Goal: Information Seeking & Learning: Find specific fact

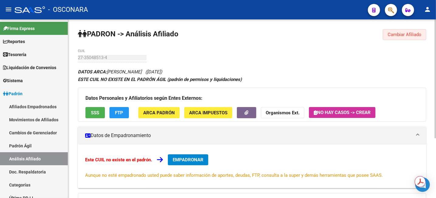
click at [411, 30] on button "Cambiar Afiliado" at bounding box center [404, 34] width 43 height 11
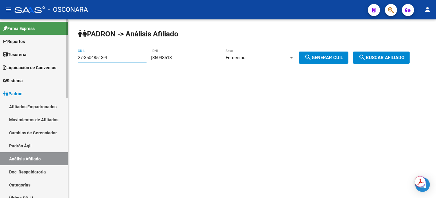
drag, startPoint x: 118, startPoint y: 58, endPoint x: 46, endPoint y: 57, distance: 72.3
click at [46, 57] on mat-sidenav-container "Firma Express Reportes Tablero de Control Ingresos Percibidos Análisis de todos…" at bounding box center [218, 108] width 436 height 179
paste input "0-18445122-1"
click at [379, 57] on span "search Buscar afiliado" at bounding box center [381, 57] width 46 height 5
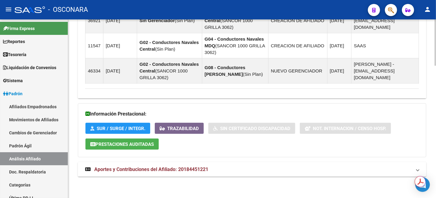
scroll to position [508, 0]
click at [185, 174] on mat-expansion-panel-header "Aportes y Contribuciones del Afiliado: 20184451221" at bounding box center [252, 170] width 348 height 15
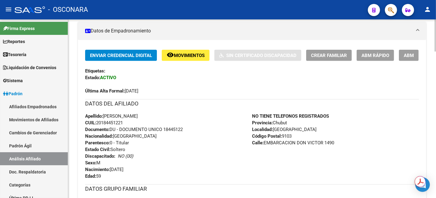
scroll to position [166, 0]
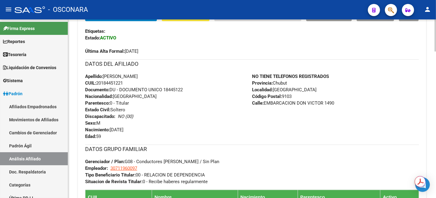
click at [111, 83] on span "CUIL: 20184451221" at bounding box center [104, 83] width 38 height 5
copy span "20184451221"
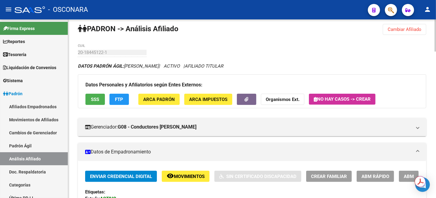
scroll to position [0, 0]
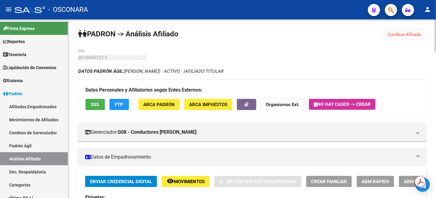
click at [401, 34] on span "Cambiar Afiliado" at bounding box center [404, 34] width 34 height 5
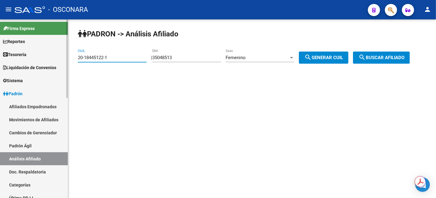
drag, startPoint x: 129, startPoint y: 60, endPoint x: 67, endPoint y: 56, distance: 62.4
click at [68, 56] on mat-sidenav-container "Firma Express Reportes Tablero de Control Ingresos Percibidos Análisis de todos…" at bounding box center [218, 108] width 436 height 179
paste input "22715311-4"
type input "20-22715311-4"
click at [366, 60] on mat-icon "search" at bounding box center [361, 57] width 7 height 7
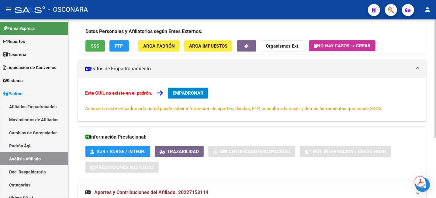
scroll to position [90, 0]
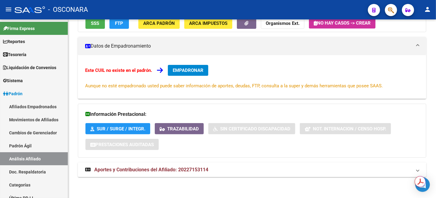
click at [171, 168] on span "Aportes y Contribuciones del Afiliado: 20227153114" at bounding box center [151, 170] width 114 height 6
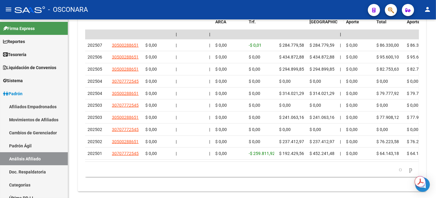
scroll to position [371, 0]
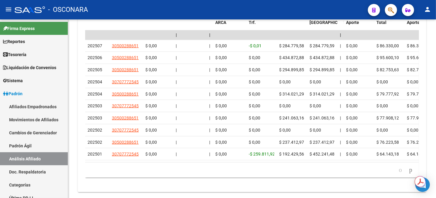
click at [435, 149] on div at bounding box center [435, 166] width 2 height 56
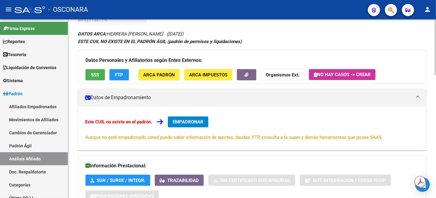
scroll to position [0, 0]
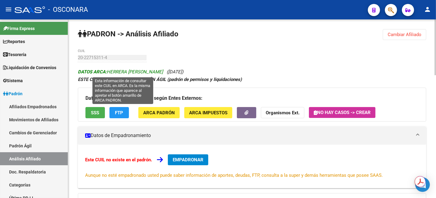
drag, startPoint x: 109, startPoint y: 71, endPoint x: 167, endPoint y: 74, distance: 57.8
click at [163, 74] on span "DATOS ARCA: [PERSON_NAME]" at bounding box center [120, 71] width 85 height 5
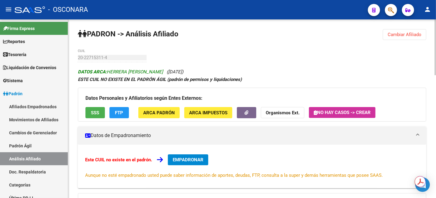
copy span "HERRERA [PERSON_NAME]"
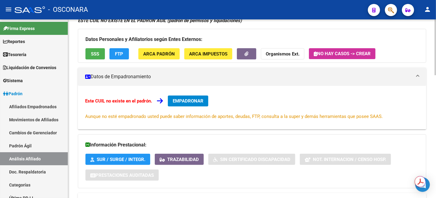
scroll to position [114, 0]
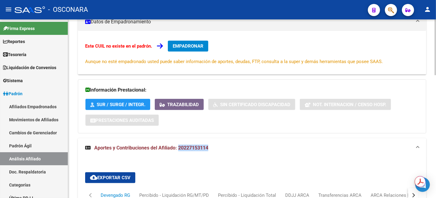
drag, startPoint x: 178, startPoint y: 149, endPoint x: 209, endPoint y: 149, distance: 31.6
click at [209, 149] on mat-panel-title "Aportes y Contribuciones del Afiliado: 20227153114" at bounding box center [248, 148] width 326 height 7
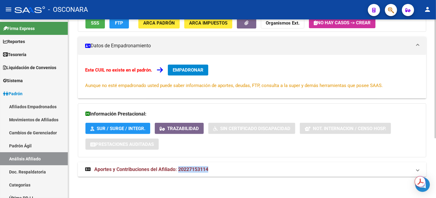
scroll to position [90, 0]
copy span "20227153114"
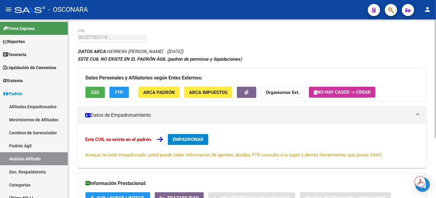
scroll to position [0, 0]
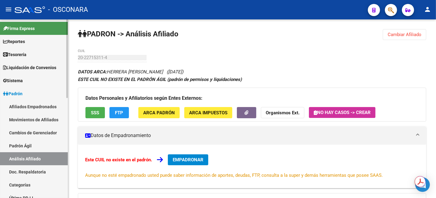
drag, startPoint x: 29, startPoint y: 146, endPoint x: 27, endPoint y: 159, distance: 13.2
click at [29, 146] on link "Padrón Ágil" at bounding box center [34, 145] width 68 height 13
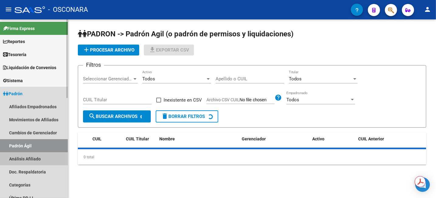
click at [27, 159] on link "Análisis Afiliado" at bounding box center [34, 159] width 68 height 13
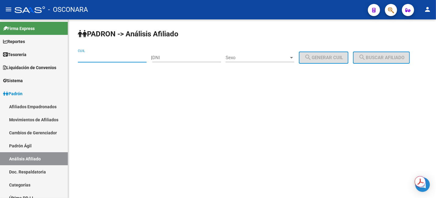
click at [85, 59] on input "CUIL" at bounding box center [112, 57] width 69 height 5
paste input "27-44722097-6"
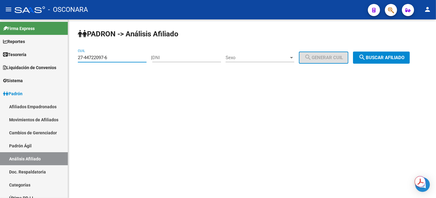
type input "27-44722097-6"
click at [391, 59] on span "search Buscar afiliado" at bounding box center [381, 57] width 46 height 5
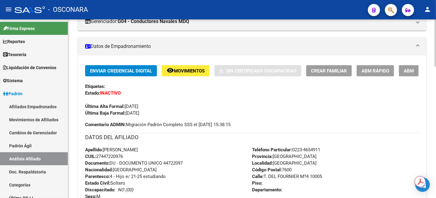
scroll to position [114, 0]
